Goal: Check status: Check status

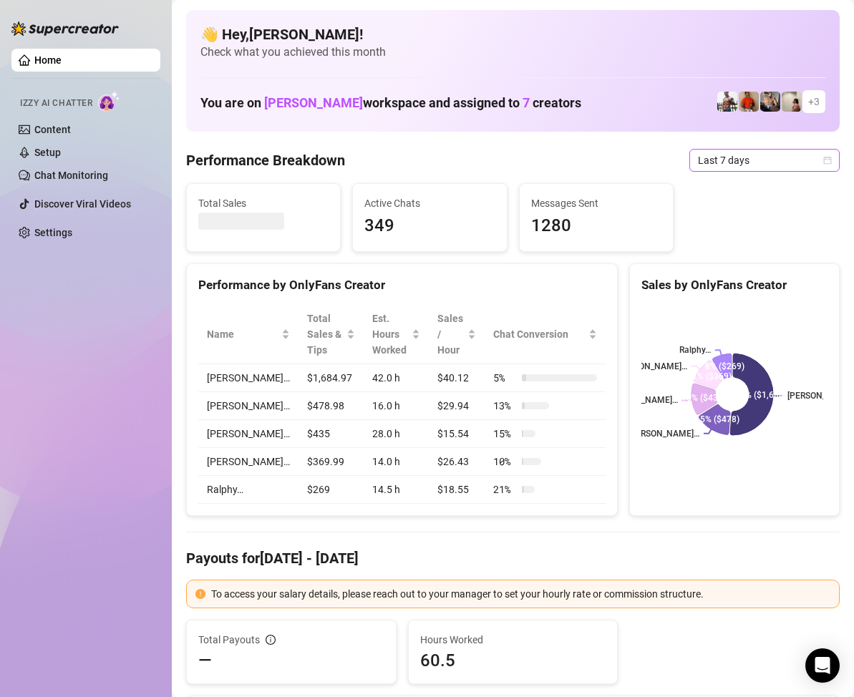
click at [823, 160] on icon "calendar" at bounding box center [827, 160] width 9 height 9
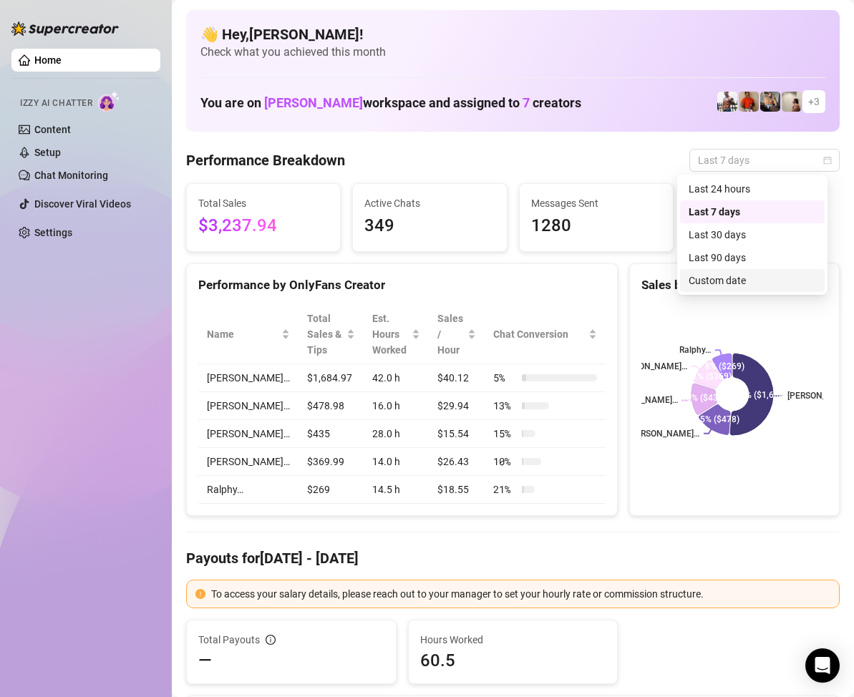
click at [741, 284] on div "Custom date" at bounding box center [751, 281] width 127 height 16
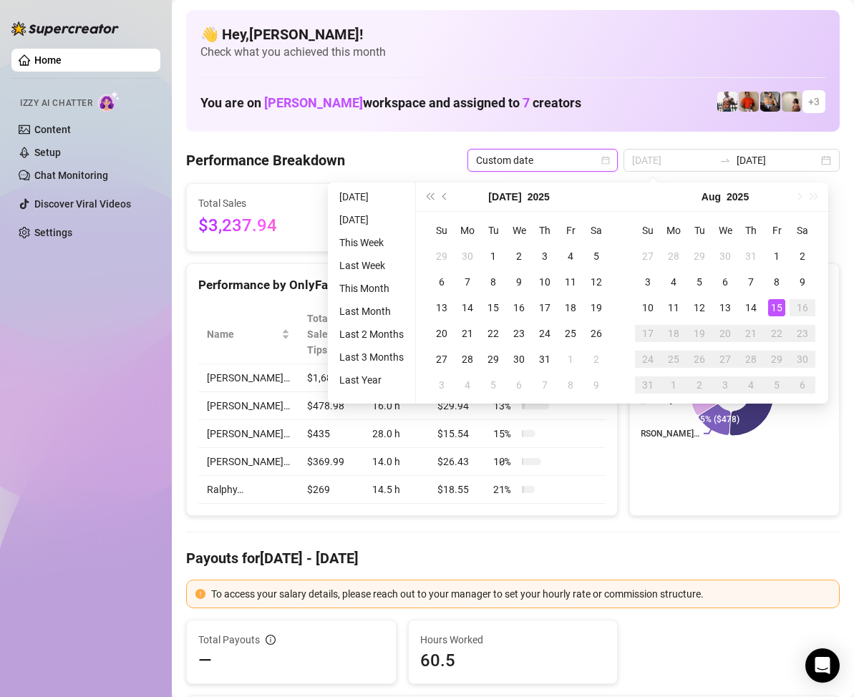
type input "[DATE]"
click at [776, 305] on div "15" at bounding box center [776, 307] width 17 height 17
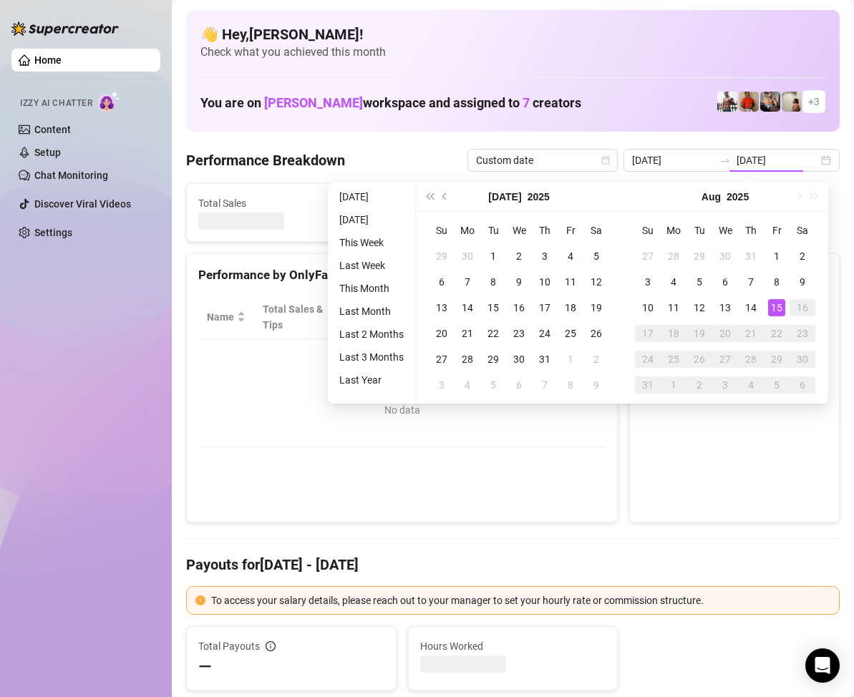
type input "[DATE]"
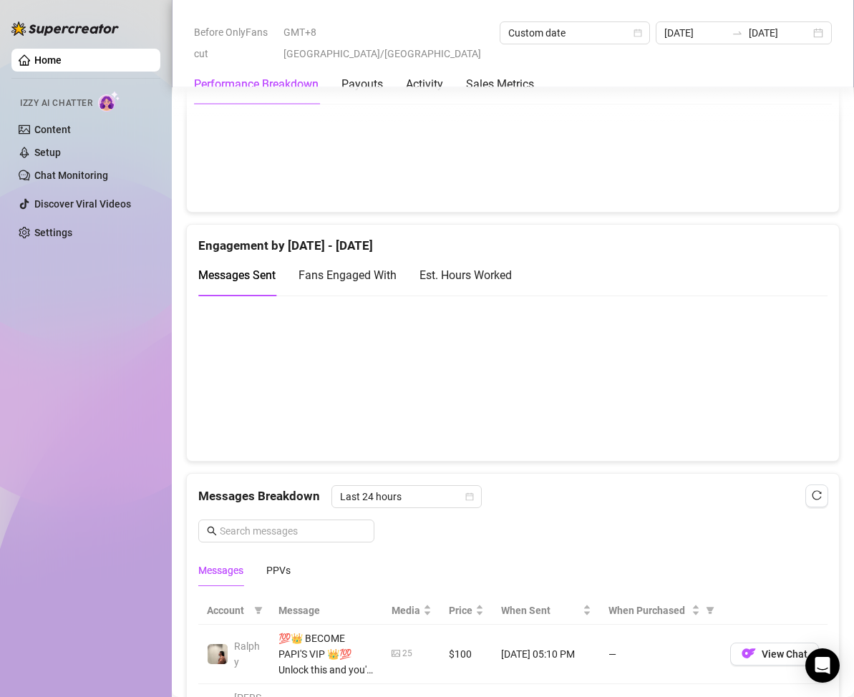
scroll to position [787, 0]
